Goal: Task Accomplishment & Management: Complete application form

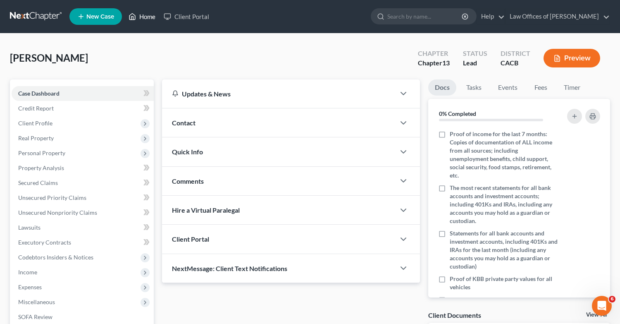
click at [140, 18] on link "Home" at bounding box center [141, 16] width 35 height 15
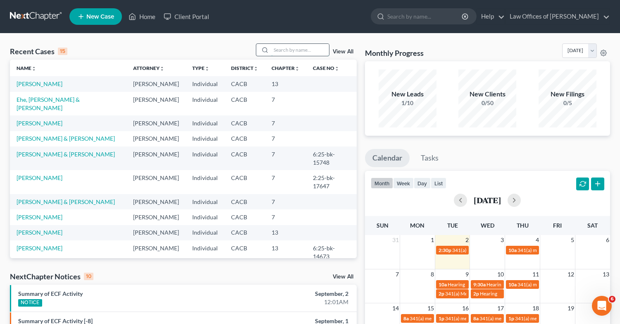
click at [291, 47] on input "search" at bounding box center [300, 50] width 58 height 12
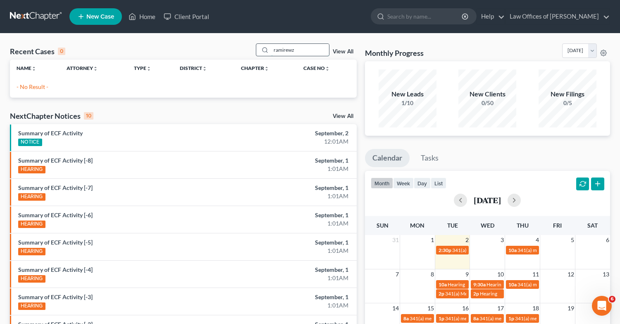
click at [301, 50] on input "ramirewz" at bounding box center [300, 50] width 58 height 12
type input "[PERSON_NAME]"
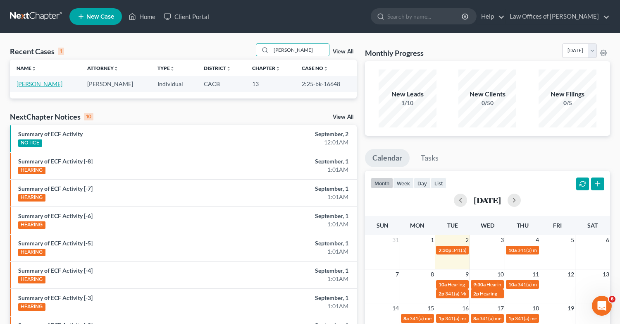
click at [38, 83] on link "[PERSON_NAME]" at bounding box center [40, 83] width 46 height 7
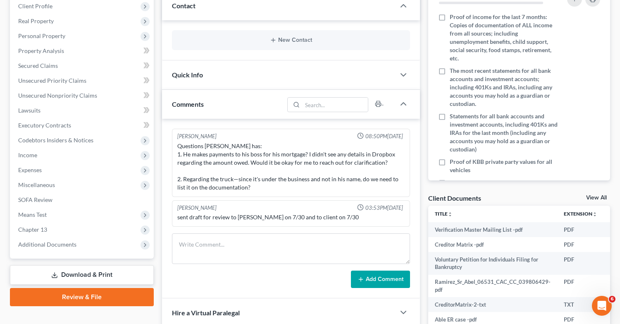
scroll to position [200, 0]
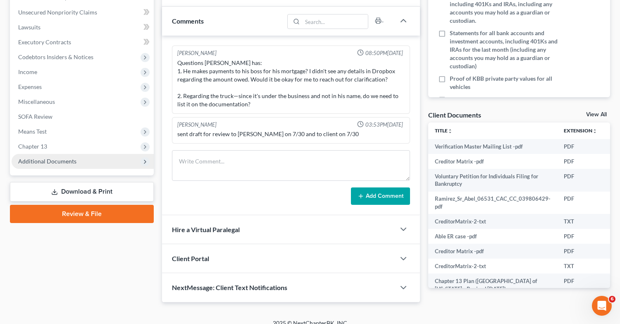
click at [143, 159] on icon at bounding box center [145, 161] width 7 height 7
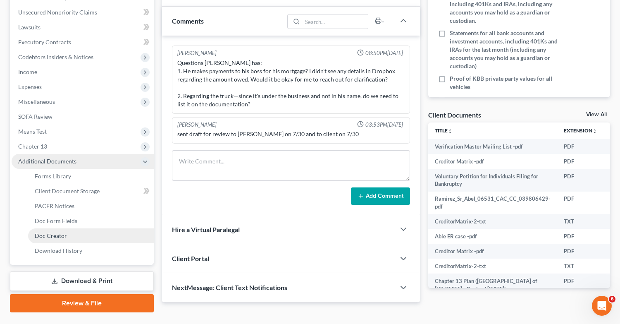
scroll to position [202, 0]
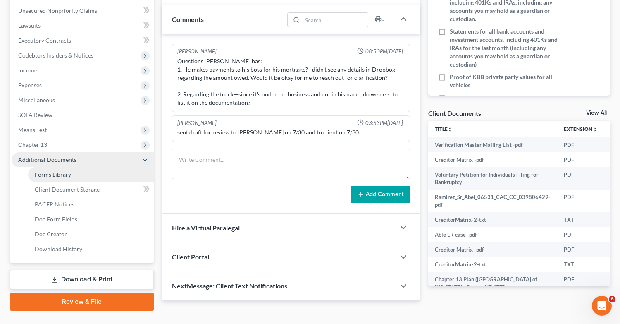
click at [50, 175] on span "Forms Library" at bounding box center [53, 174] width 36 height 7
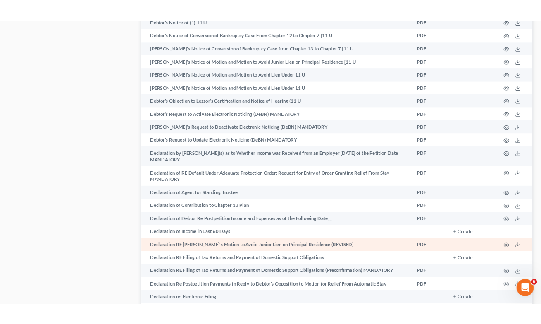
scroll to position [1360, 0]
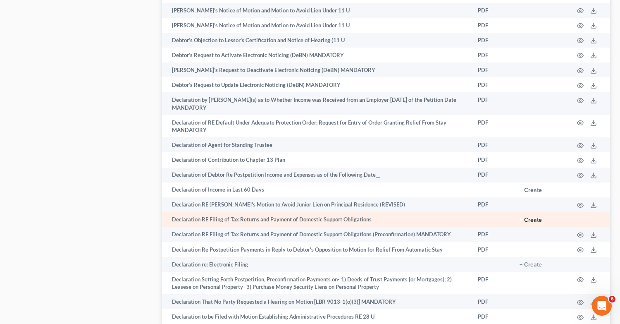
click at [529, 217] on button "+ Create" at bounding box center [530, 220] width 22 height 6
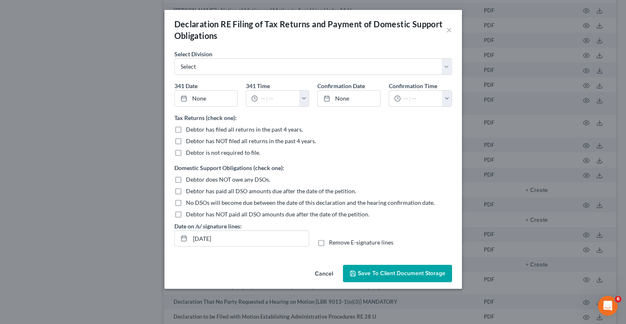
click at [186, 129] on label "Debtor has filed all returns in the past 4 years." at bounding box center [244, 129] width 117 height 8
click at [189, 129] on input "Debtor has filed all returns in the past 4 years." at bounding box center [191, 127] width 5 height 5
checkbox input "true"
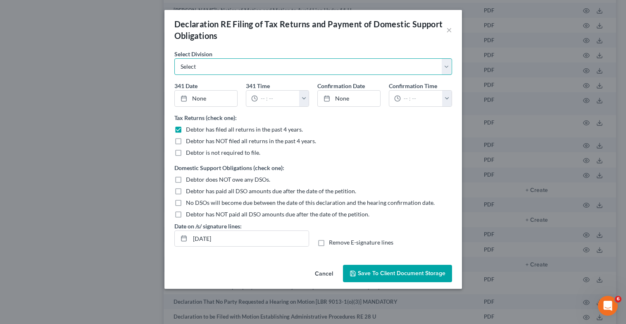
select select "0"
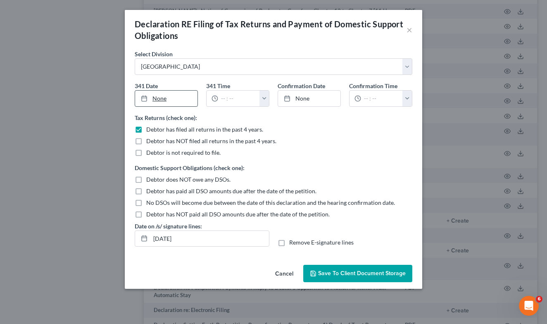
click at [157, 101] on link "None" at bounding box center [166, 98] width 62 height 16
click at [224, 99] on input "text" at bounding box center [239, 98] width 42 height 16
type input "10:00 a.m."
click at [307, 102] on link "None" at bounding box center [309, 98] width 62 height 16
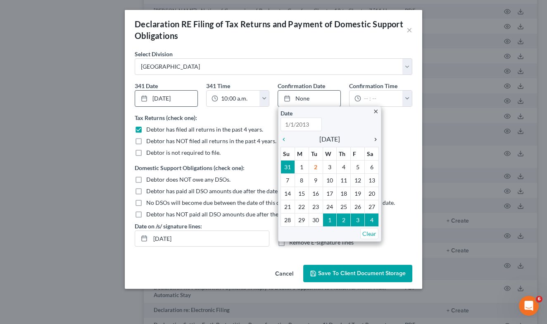
click at [370, 139] on icon "chevron_right" at bounding box center [373, 139] width 11 height 7
type input "[DATE]"
click at [373, 139] on icon "chevron_right" at bounding box center [373, 139] width 11 height 7
click at [374, 139] on icon "chevron_right" at bounding box center [373, 139] width 11 height 7
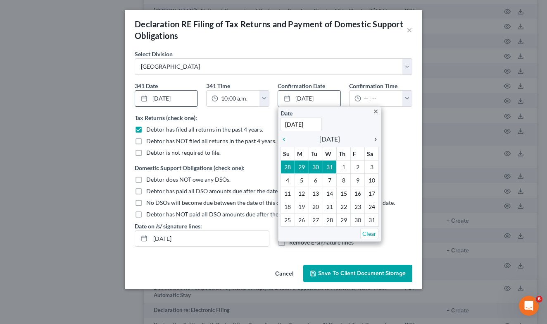
click at [374, 139] on icon "chevron_right" at bounding box center [373, 139] width 11 height 7
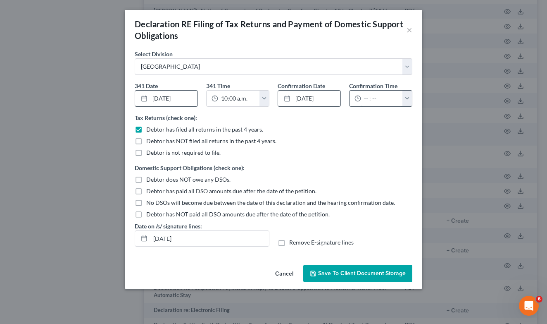
click at [375, 96] on input "text" at bounding box center [382, 98] width 42 height 16
type input "10:00 a.m."
click at [146, 181] on label "Debtor does NOT owe any DSOs." at bounding box center [188, 179] width 84 height 8
click at [150, 181] on input "Debtor does NOT owe any DSOs." at bounding box center [152, 177] width 5 height 5
checkbox input "true"
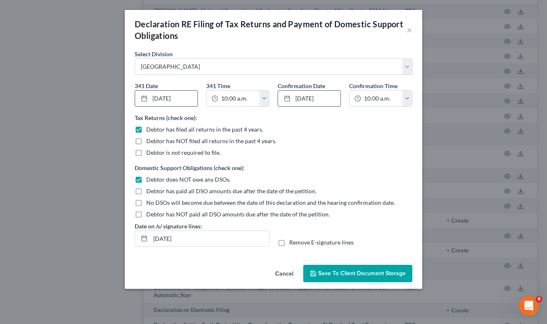
click at [376, 276] on span "Save to Client Document Storage" at bounding box center [362, 272] width 88 height 7
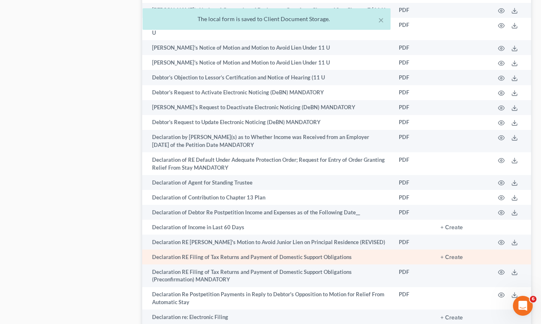
scroll to position [1377, 0]
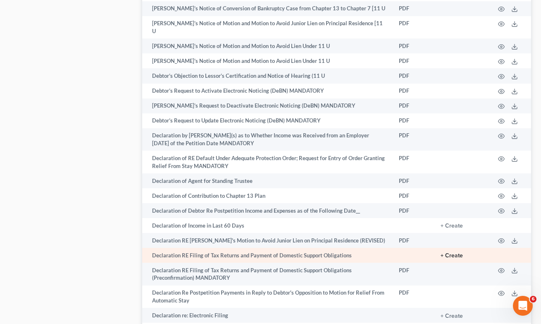
click at [452, 252] on button "+ Create" at bounding box center [452, 255] width 22 height 6
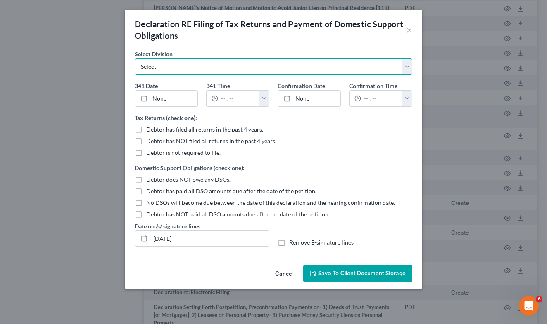
select select "0"
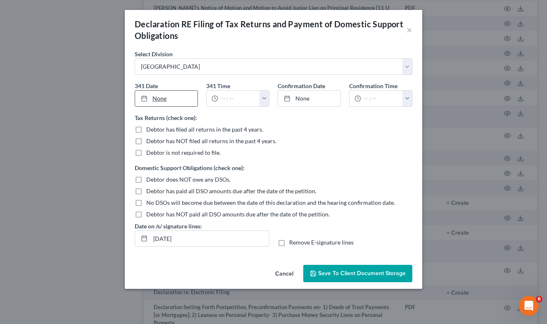
click at [155, 93] on link "None" at bounding box center [166, 98] width 62 height 16
click at [227, 99] on input "text" at bounding box center [239, 98] width 42 height 16
type input "0"
type input "10:00 a.m."
click at [306, 102] on link "None" at bounding box center [309, 98] width 62 height 16
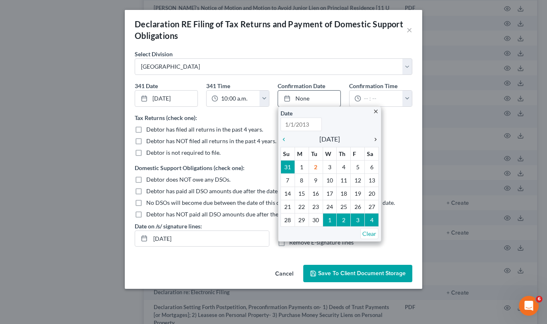
type input "[DATE]"
click at [377, 141] on icon "chevron_right" at bounding box center [373, 139] width 11 height 7
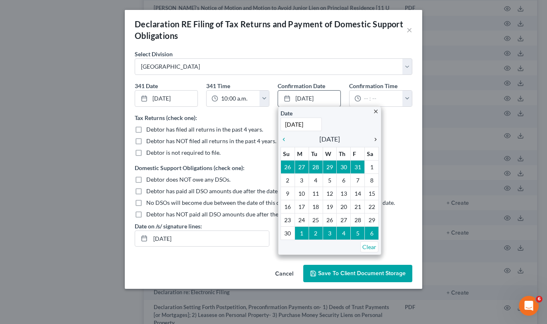
click at [377, 141] on icon "chevron_right" at bounding box center [373, 139] width 11 height 7
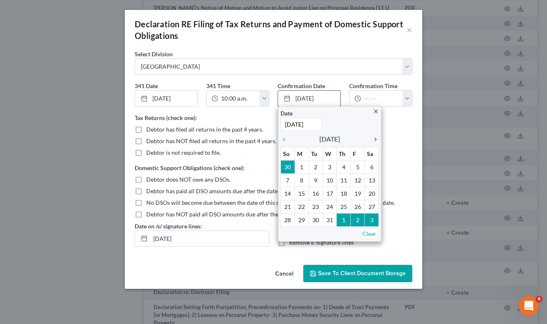
click at [377, 141] on icon "chevron_right" at bounding box center [373, 139] width 11 height 7
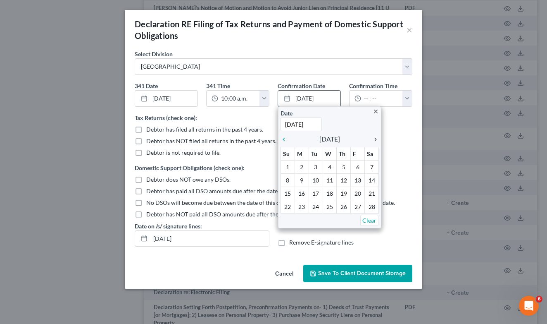
click at [377, 141] on icon "chevron_right" at bounding box center [373, 139] width 11 height 7
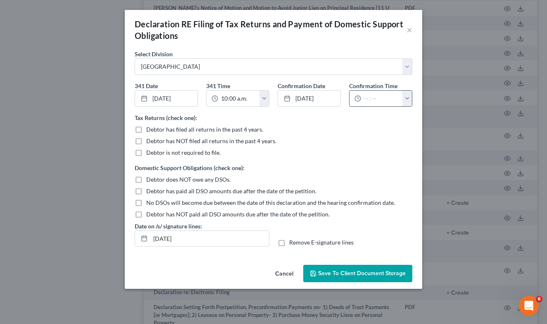
click at [369, 101] on input "text" at bounding box center [382, 98] width 42 height 16
type input "10:00 a.m."
click at [146, 130] on label "Debtor has filed all returns in the past 4 years." at bounding box center [204, 129] width 117 height 8
click at [150, 130] on input "Debtor has filed all returns in the past 4 years." at bounding box center [152, 127] width 5 height 5
checkbox input "true"
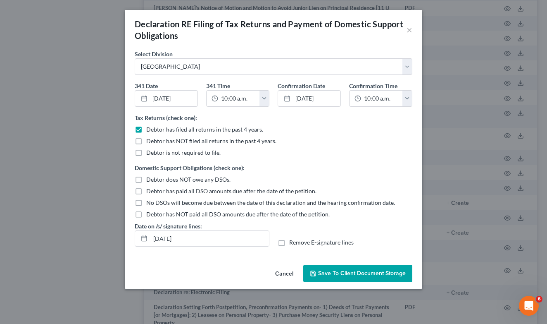
click at [146, 181] on label "Debtor does NOT owe any DSOs." at bounding box center [188, 179] width 84 height 8
click at [150, 181] on input "Debtor does NOT owe any DSOs." at bounding box center [152, 177] width 5 height 5
checkbox input "true"
click at [289, 244] on label "Remove E-signature lines" at bounding box center [321, 242] width 64 height 8
click at [293, 243] on input "Remove E-signature lines" at bounding box center [295, 240] width 5 height 5
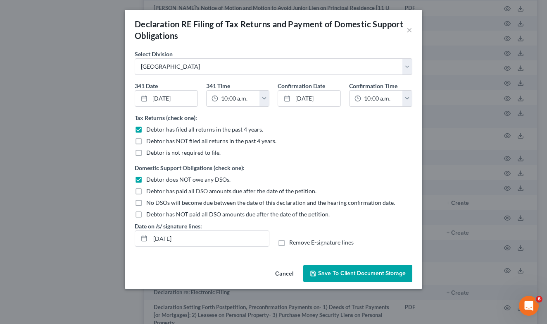
checkbox input "true"
click at [365, 279] on button "Save to Client Document Storage" at bounding box center [357, 272] width 109 height 17
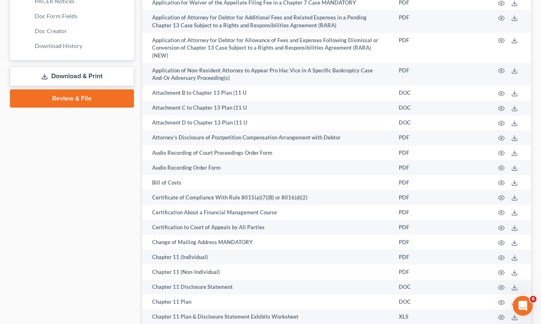
scroll to position [226, 0]
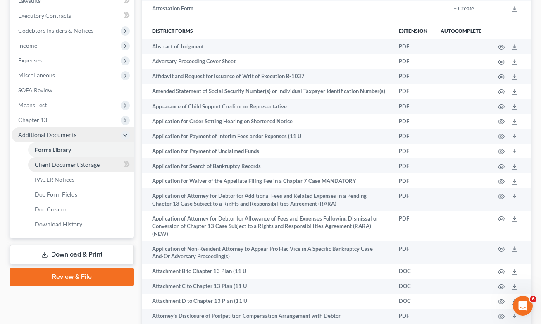
click at [58, 163] on span "Client Document Storage" at bounding box center [67, 164] width 65 height 7
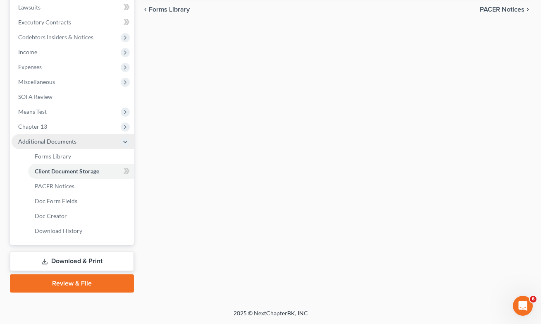
scroll to position [144, 0]
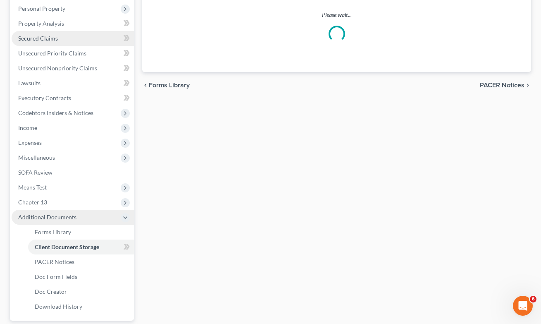
select select "72"
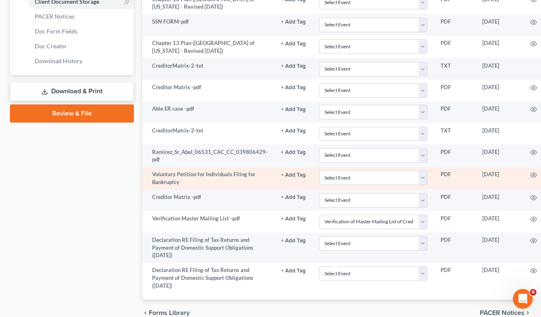
scroll to position [425, 0]
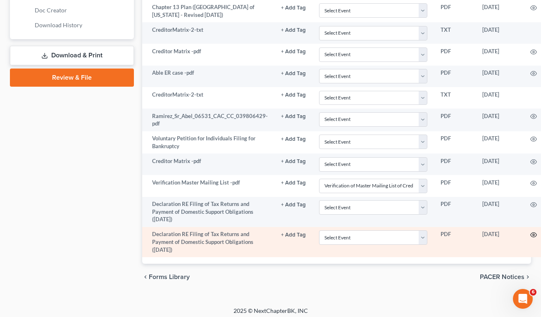
click at [533, 234] on circle "button" at bounding box center [534, 235] width 2 height 2
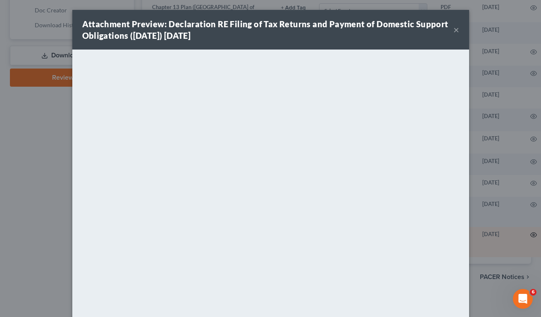
scroll to position [419, 0]
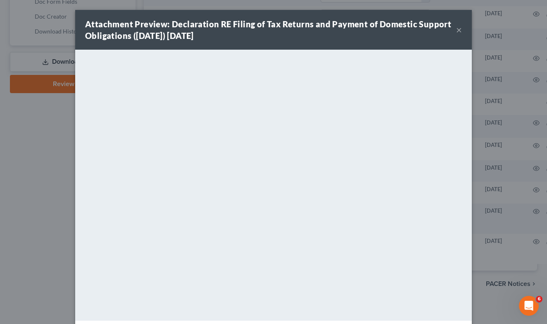
click at [456, 29] on button "×" at bounding box center [459, 30] width 6 height 10
